Goal: Task Accomplishment & Management: Complete application form

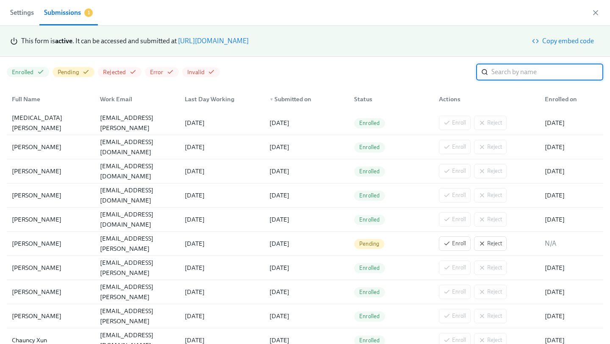
scroll to position [0, 1872]
click at [249, 38] on link "https://my.dadohr.com/enrollmentForms/5EB6IWqIEufq282YWJsrW3kqMJKr7" at bounding box center [213, 41] width 71 height 8
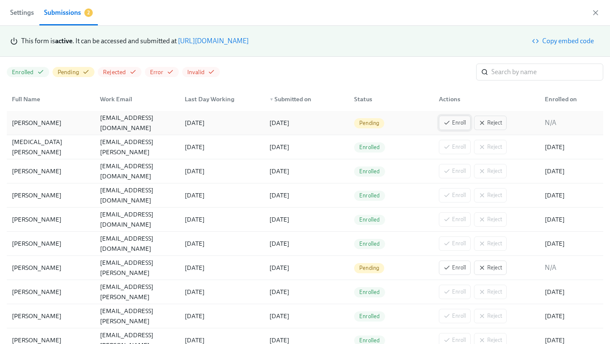
click at [460, 123] on span "Enroll" at bounding box center [455, 123] width 22 height 8
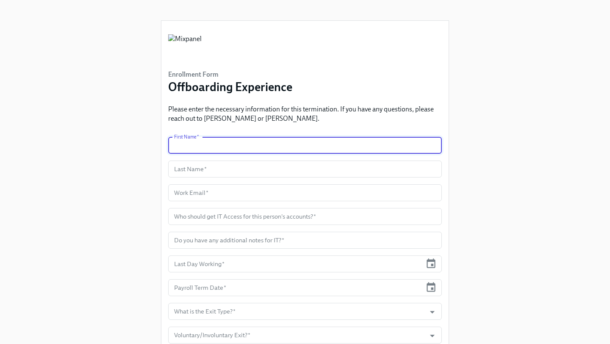
click at [215, 143] on input "text" at bounding box center [305, 145] width 274 height 17
type input "[PERSON_NAME]"
click at [233, 173] on input "text" at bounding box center [305, 169] width 274 height 17
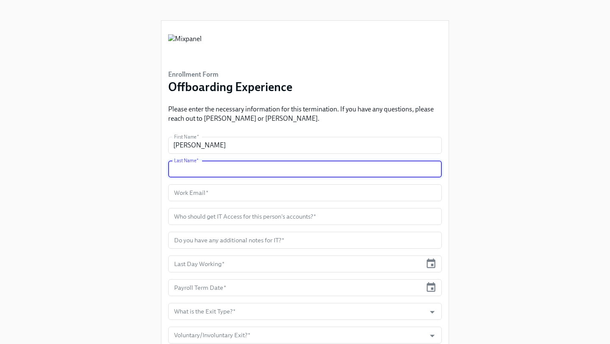
paste input "[PERSON_NAME]"
type input "[PERSON_NAME]"
click at [229, 192] on input "text" at bounding box center [305, 192] width 274 height 17
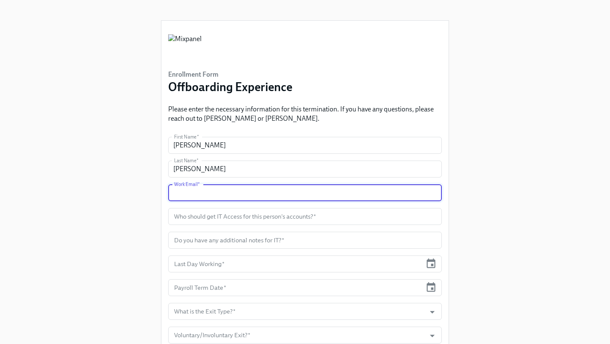
paste input "[EMAIL_ADDRESS][DOMAIN_NAME]"
type input "[EMAIL_ADDRESS][DOMAIN_NAME]"
click at [237, 215] on input "text" at bounding box center [305, 216] width 274 height 17
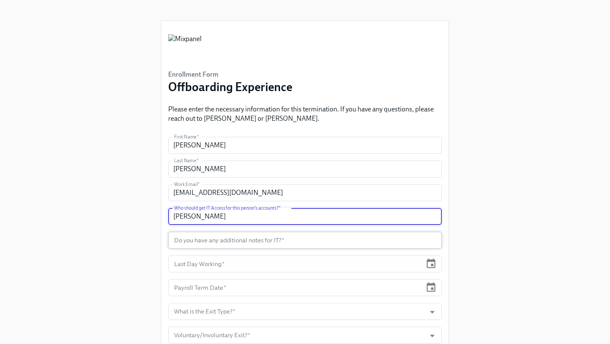
type input "[PERSON_NAME]"
click at [290, 242] on input "text" at bounding box center [305, 240] width 274 height 17
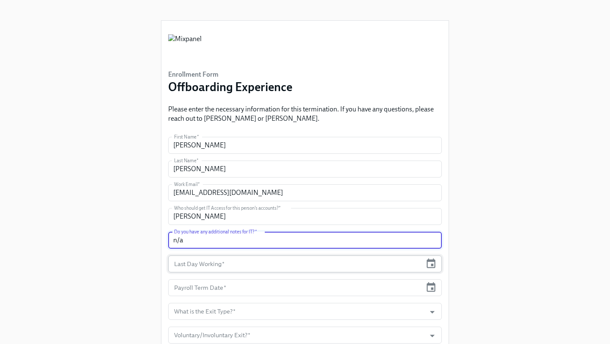
type input "n/a"
click at [275, 265] on input "text" at bounding box center [295, 264] width 254 height 17
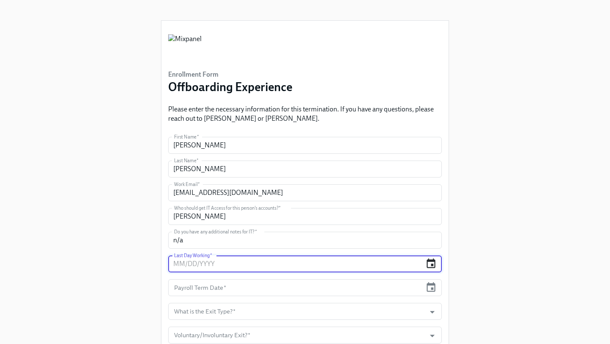
click at [431, 264] on icon "button" at bounding box center [431, 264] width 9 height 10
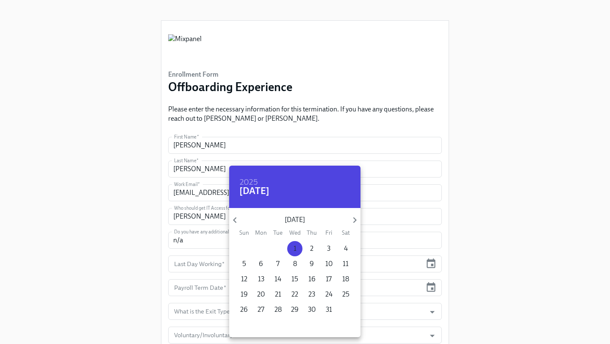
click at [295, 246] on p "1" at bounding box center [295, 248] width 3 height 9
type input "[DATE]"
click at [453, 231] on div at bounding box center [305, 172] width 610 height 344
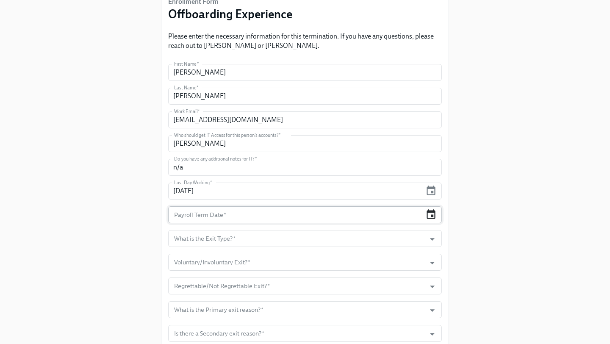
scroll to position [78, 0]
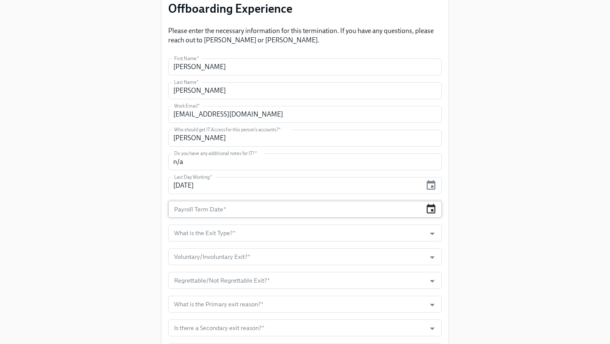
click at [432, 209] on icon "button" at bounding box center [431, 209] width 9 height 10
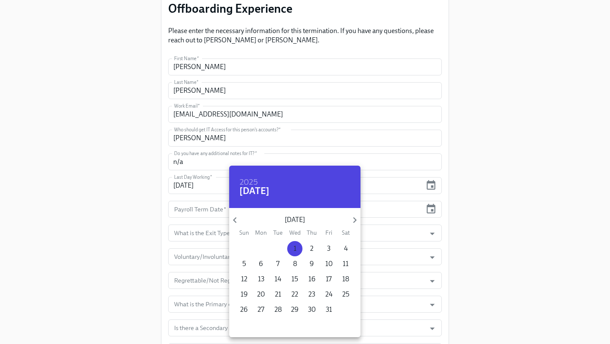
click at [295, 249] on p "1" at bounding box center [295, 248] width 3 height 9
type input "[DATE]"
click at [214, 235] on div at bounding box center [305, 172] width 610 height 344
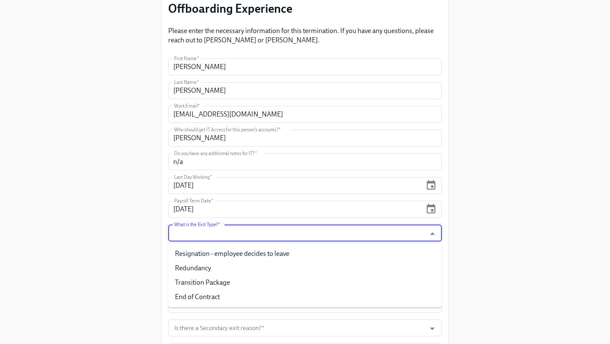
click at [214, 235] on input "What is the Exit Type?   *" at bounding box center [297, 233] width 249 height 17
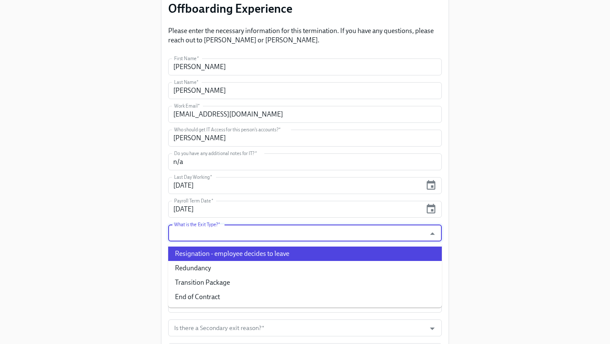
click at [220, 254] on li "Resignation - employee decides to leave" at bounding box center [305, 254] width 274 height 14
type input "Resignation - employee decides to leave"
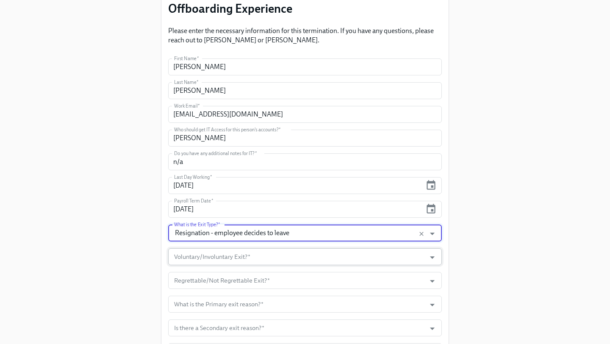
click at [221, 255] on input "Voluntary/Involuntary Exit?   *" at bounding box center [297, 256] width 249 height 17
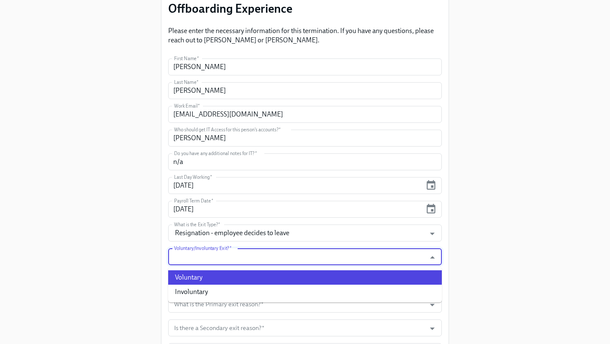
click at [216, 280] on li "Voluntary" at bounding box center [305, 277] width 274 height 14
type input "Voluntary"
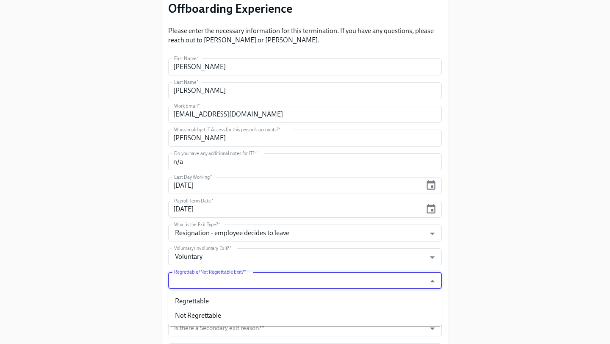
click at [216, 282] on input "Regrettable/Not Regrettable Exit?   *" at bounding box center [297, 280] width 249 height 17
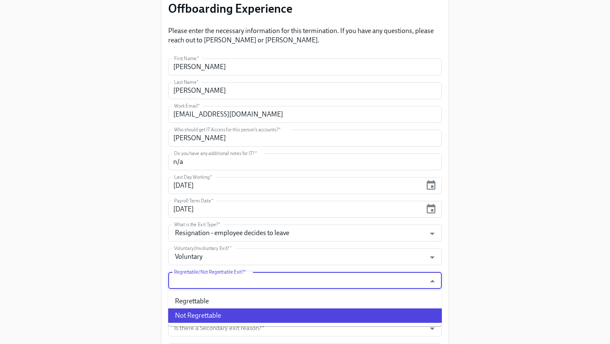
click at [224, 310] on li "Not Regrettable" at bounding box center [305, 316] width 274 height 14
type input "Not Regrettable"
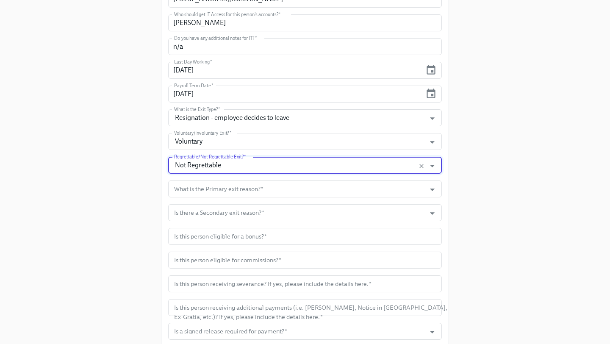
scroll to position [194, 0]
click at [289, 184] on input "What is the Primary exit reason?   *" at bounding box center [297, 188] width 249 height 17
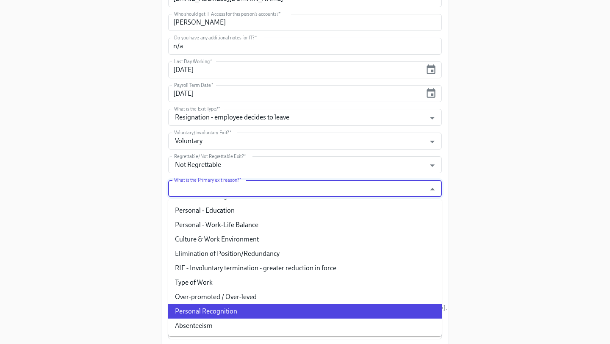
scroll to position [0, 0]
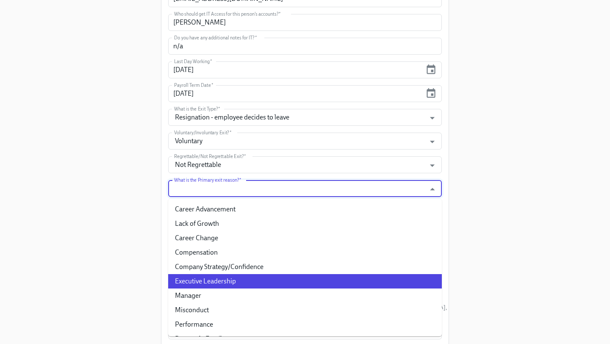
click at [246, 287] on li "Executive Leadership" at bounding box center [305, 281] width 274 height 14
type input "Executive Leadership"
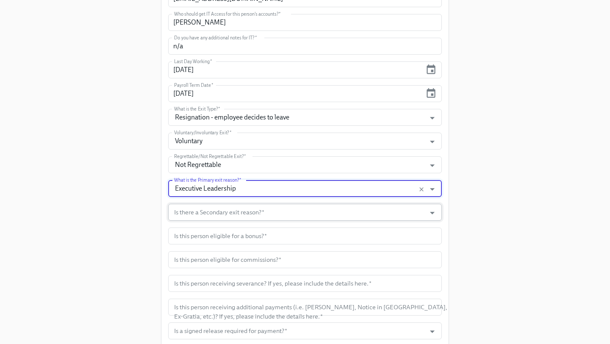
click at [242, 212] on input "Is there a Secondary exit reason?   *" at bounding box center [297, 212] width 249 height 17
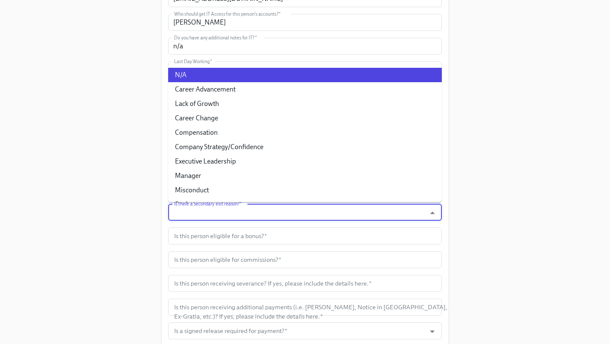
click at [223, 78] on li "N/A" at bounding box center [305, 75] width 274 height 14
type input "N/A"
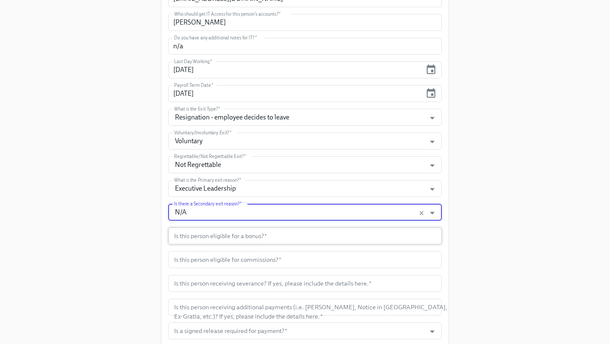
click at [247, 239] on input "text" at bounding box center [305, 236] width 274 height 17
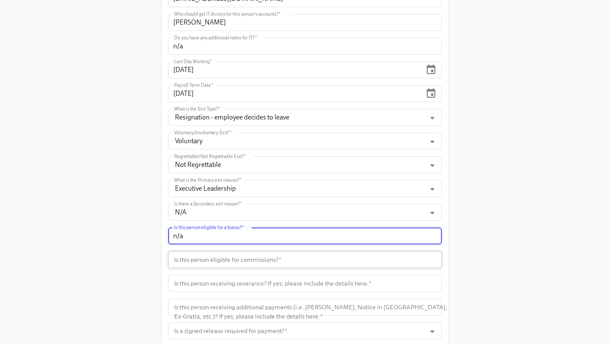
type input "n/a"
click at [295, 264] on input "text" at bounding box center [305, 259] width 274 height 17
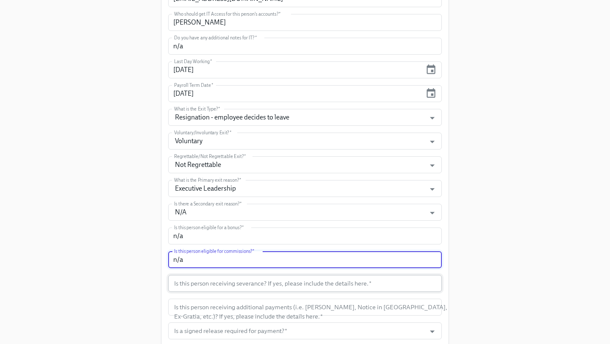
type input "n/a"
click at [326, 285] on input "text" at bounding box center [305, 283] width 274 height 17
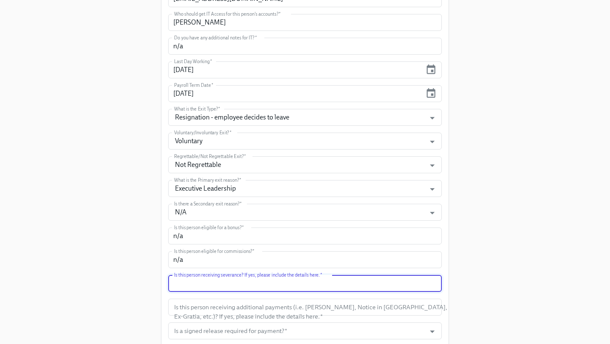
type input "N"
type input "T"
drag, startPoint x: 325, startPoint y: 284, endPoint x: 176, endPoint y: 284, distance: 148.8
click at [176, 284] on input "[PERSON_NAME] should be placed on a non-paid leave through" at bounding box center [305, 283] width 274 height 17
type input "A"
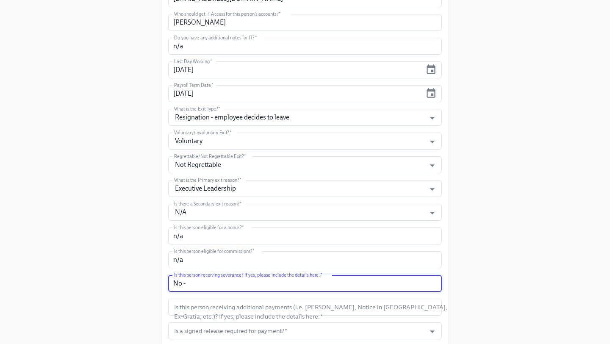
paste input "ensure he stays on regular benefits till end of October. Can you double check w…"
click at [185, 286] on input "No -ensure he stays on regular benefits till end of October. Can you double che…" at bounding box center [305, 283] width 274 height 17
drag, startPoint x: 185, startPoint y: 286, endPoint x: 150, endPoint y: 286, distance: 34.8
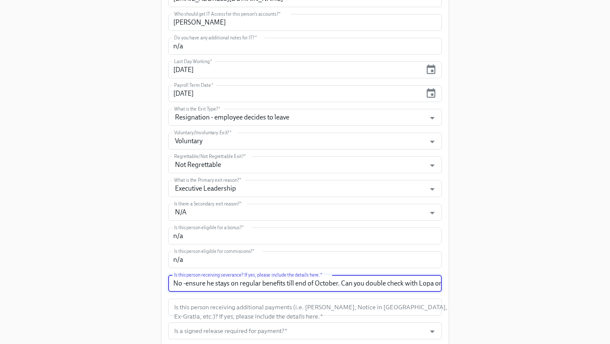
click at [150, 286] on div "Enrollment Form Offboarding Experience Please enter the necessary information f…" at bounding box center [305, 186] width 583 height 761
click at [194, 285] on input "No -ensure he stays on regular benefits till end of October. Can you double che…" at bounding box center [305, 283] width 274 height 17
click at [187, 286] on input "No -ensure he stays on regular benefits till end of October. Can you double che…" at bounding box center [305, 283] width 274 height 17
drag, startPoint x: 218, startPoint y: 284, endPoint x: 198, endPoint y: 284, distance: 19.9
click at [198, 284] on input "No - But ensure he stays on regular benefits till end of October. Can you doubl…" at bounding box center [305, 283] width 274 height 17
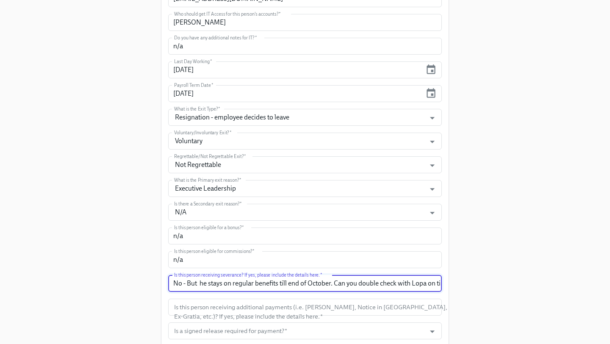
click at [209, 286] on input "No - But he stays on regular benefits till end of October. Can you double check…" at bounding box center [305, 283] width 274 height 17
click at [222, 285] on input "No - But he stays on regular benefits till end of October. Can you double check…" at bounding box center [305, 283] width 274 height 17
drag, startPoint x: 363, startPoint y: 287, endPoint x: 335, endPoint y: 288, distance: 28.4
click at [335, 288] on input "No - But he should stay on regular benefits till end of October. Can you double…" at bounding box center [305, 283] width 274 height 17
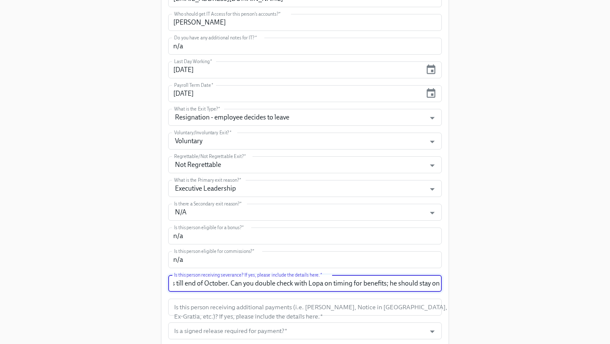
click at [302, 287] on input "No - But he should stay on regular benefits till end of October. Can you double…" at bounding box center [305, 283] width 274 height 17
drag, startPoint x: 389, startPoint y: 285, endPoint x: 229, endPoint y: 287, distance: 159.8
click at [229, 287] on input "No - But he should stay on regular benefits till end of October. Can you double…" at bounding box center [305, 283] width 274 height 17
drag, startPoint x: 381, startPoint y: 285, endPoint x: 473, endPoint y: 285, distance: 92.0
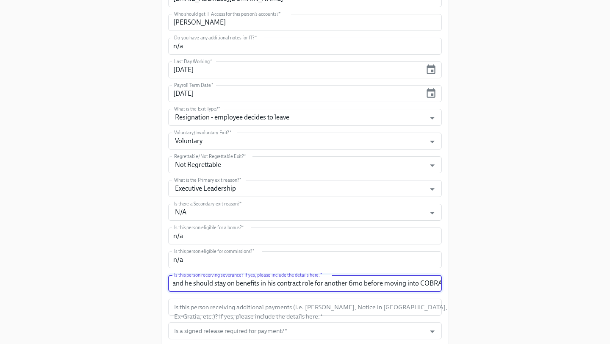
click at [473, 285] on div "Enrollment Form Offboarding Experience Please enter the necessary information f…" at bounding box center [305, 186] width 583 height 761
click at [431, 285] on input "No - But he should stay on regular benefits till end of October and he should s…" at bounding box center [305, 283] width 274 height 17
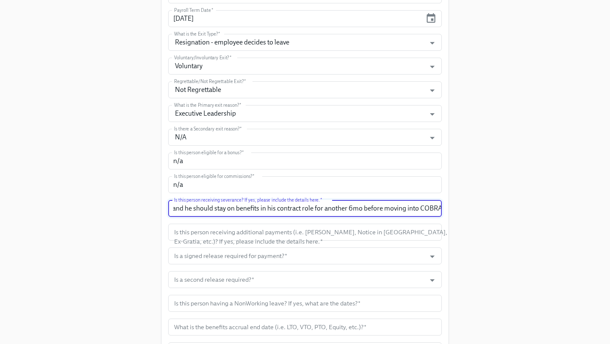
scroll to position [282, 0]
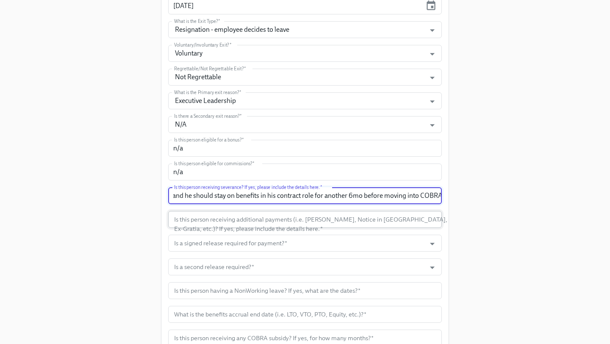
type input "No - But he should stay on regular benefits till end of October and he should s…"
click at [294, 220] on input "text" at bounding box center [305, 219] width 274 height 17
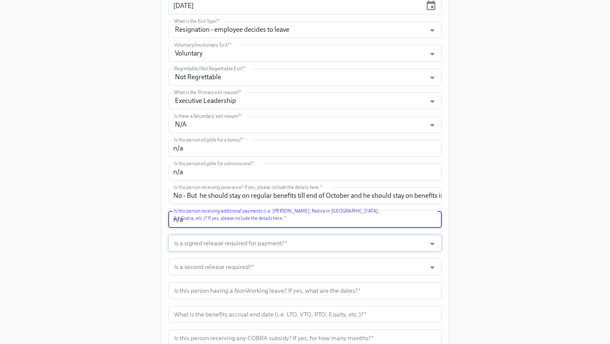
type input "n/a"
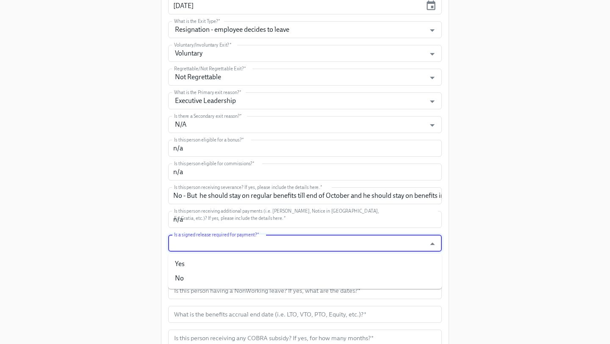
click at [334, 242] on input "Is a signed release required for payment?   *" at bounding box center [297, 243] width 249 height 17
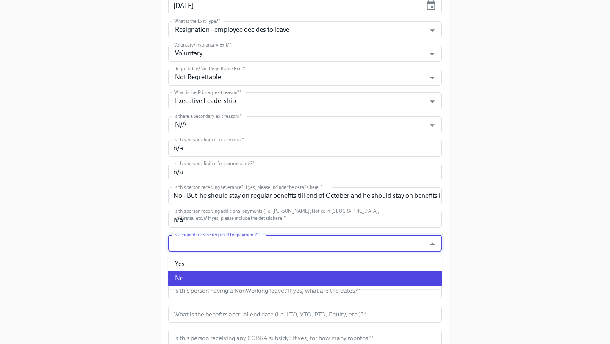
click at [286, 276] on li "No" at bounding box center [305, 278] width 274 height 14
type input "No"
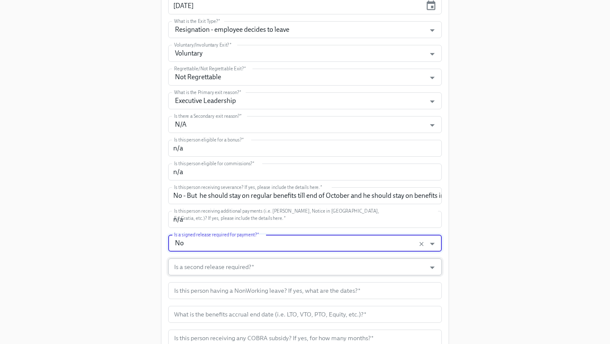
click at [287, 270] on input "Is a second release required?   *" at bounding box center [297, 267] width 249 height 17
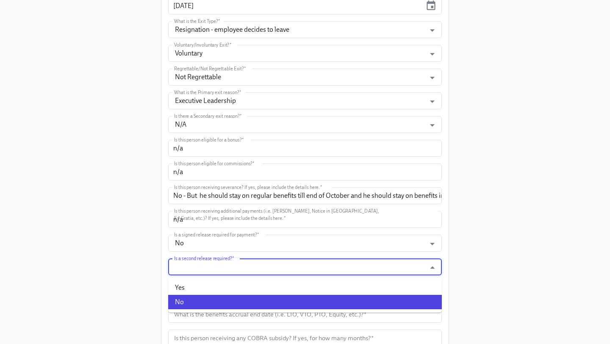
click at [273, 301] on li "No" at bounding box center [305, 302] width 274 height 14
type input "No"
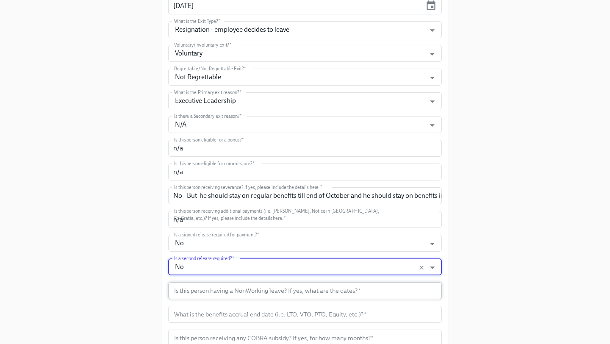
click at [279, 294] on input "text" at bounding box center [305, 290] width 274 height 17
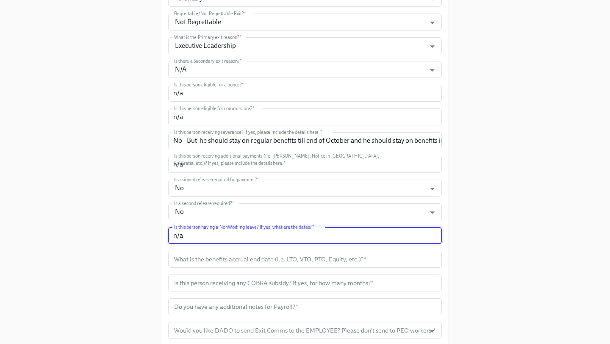
scroll to position [343, 0]
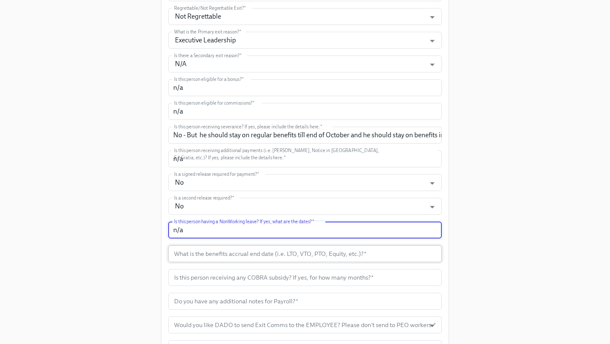
type input "n/a"
click at [260, 257] on input "text" at bounding box center [305, 253] width 274 height 17
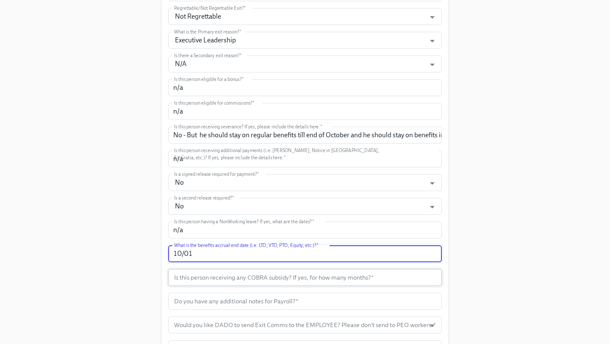
type input "10/01"
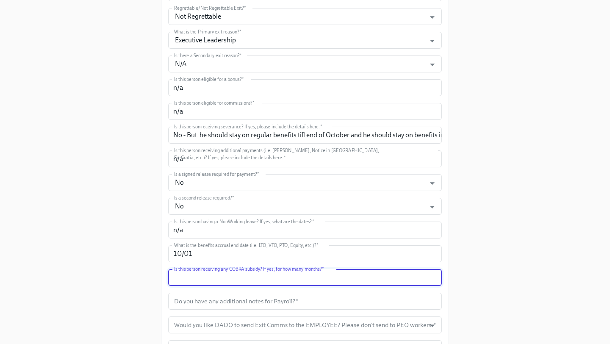
click at [305, 280] on input "text" at bounding box center [305, 277] width 274 height 17
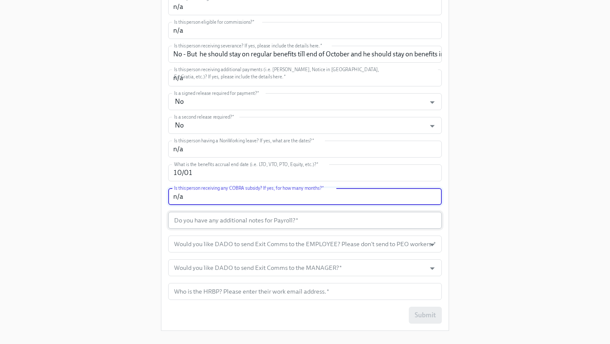
type input "n/a"
click at [282, 227] on input "text" at bounding box center [305, 220] width 274 height 17
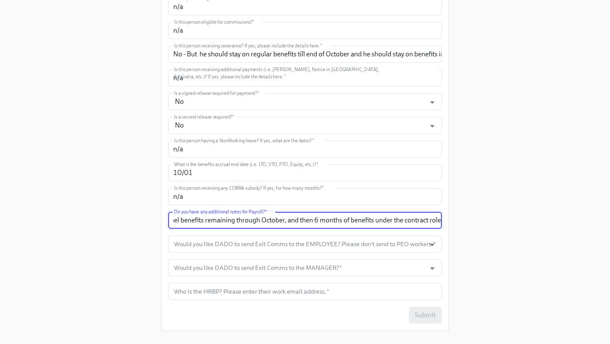
scroll to position [0, 79]
type input "Just the note about Mixpanel benefits remaining through October, and then 6 mon…"
click at [313, 248] on input "Would you like DADO to send Exit Comms to the EMPLOYEE? Please don't send to PE…" at bounding box center [297, 244] width 249 height 17
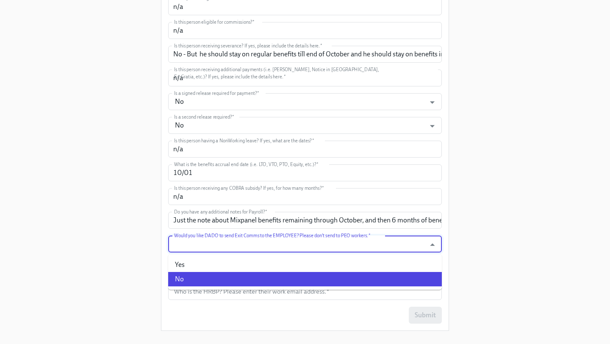
click at [248, 284] on li "No" at bounding box center [305, 279] width 274 height 14
type input "No"
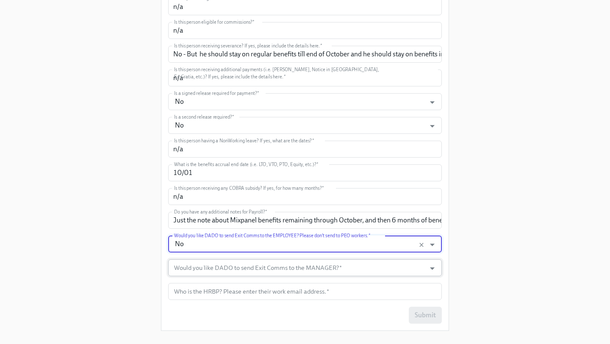
click at [230, 268] on input "Would you like DADO to send Exit Comms to the MANAGER?   *" at bounding box center [297, 267] width 249 height 17
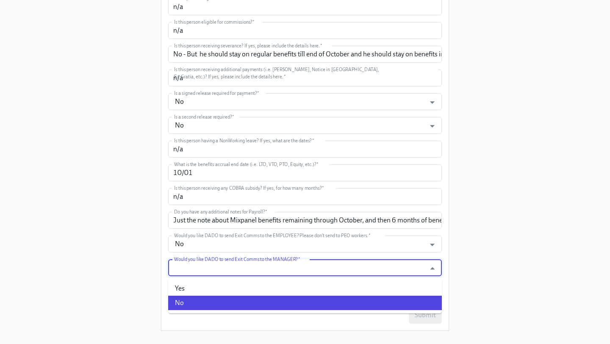
click at [202, 301] on li "No" at bounding box center [305, 303] width 274 height 14
type input "No"
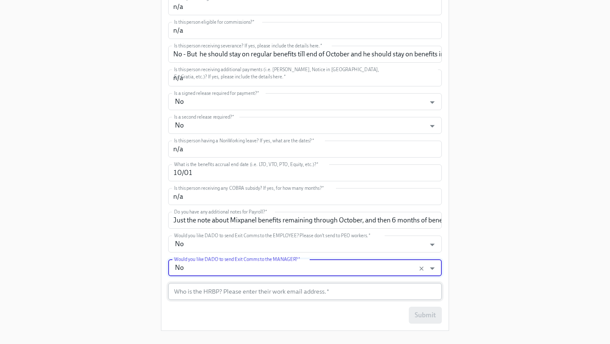
click at [215, 295] on input "text" at bounding box center [305, 291] width 274 height 17
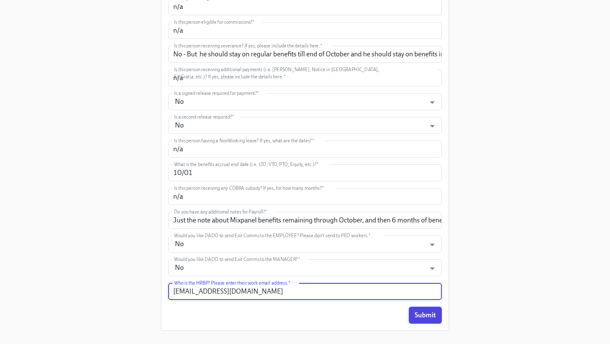
type input "[EMAIL_ADDRESS][DOMAIN_NAME]"
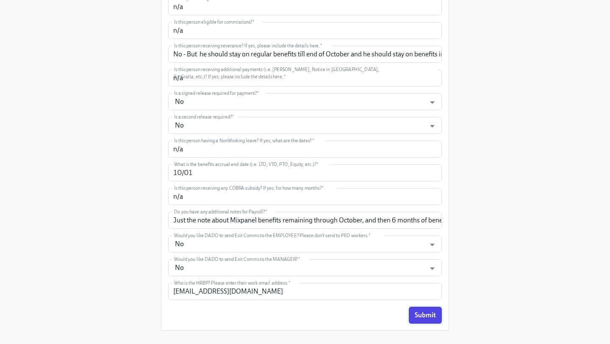
click at [422, 320] on button "Submit" at bounding box center [425, 315] width 33 height 17
